Goal: Information Seeking & Learning: Learn about a topic

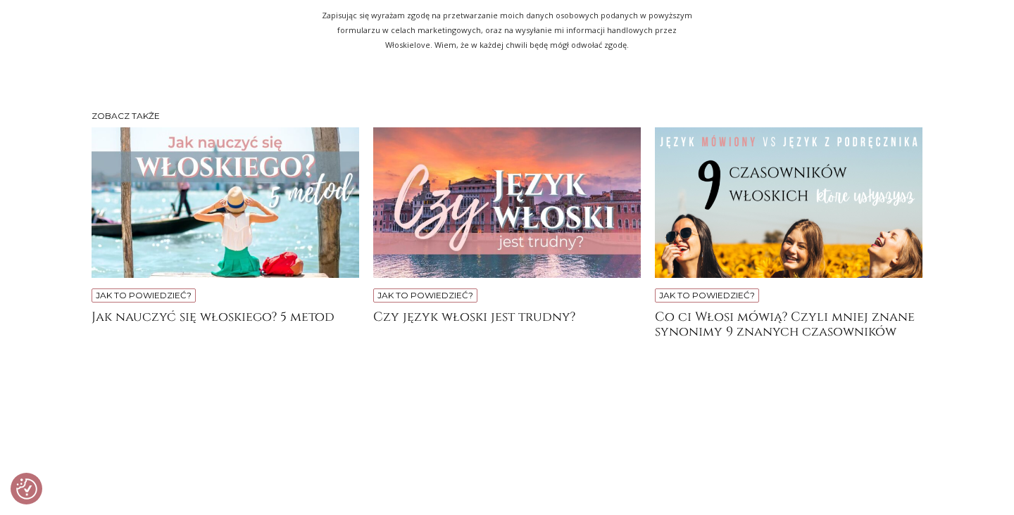
scroll to position [3061, 0]
click at [225, 139] on img at bounding box center [225, 202] width 267 height 151
